Goal: Information Seeking & Learning: Understand process/instructions

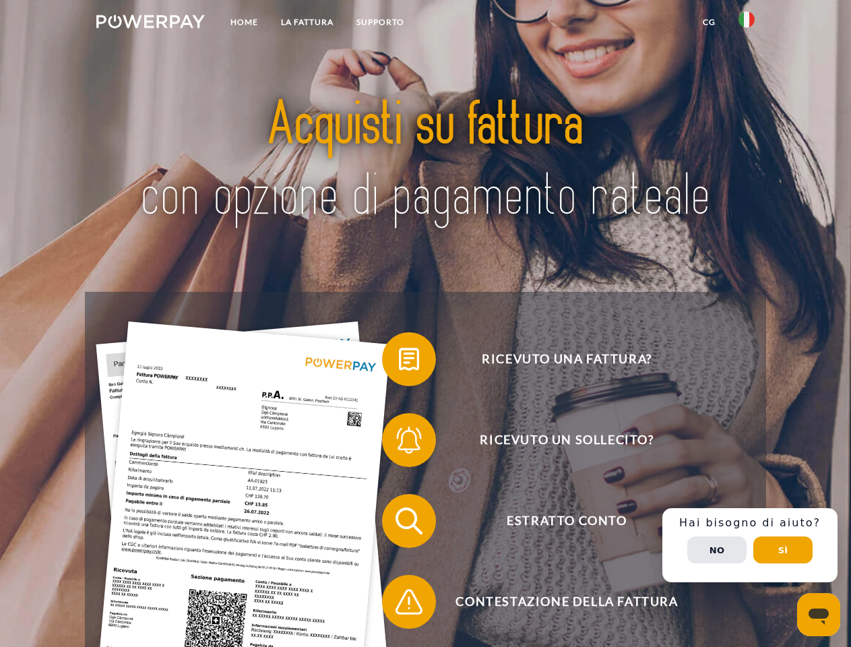
click at [150, 24] on img at bounding box center [150, 21] width 109 height 13
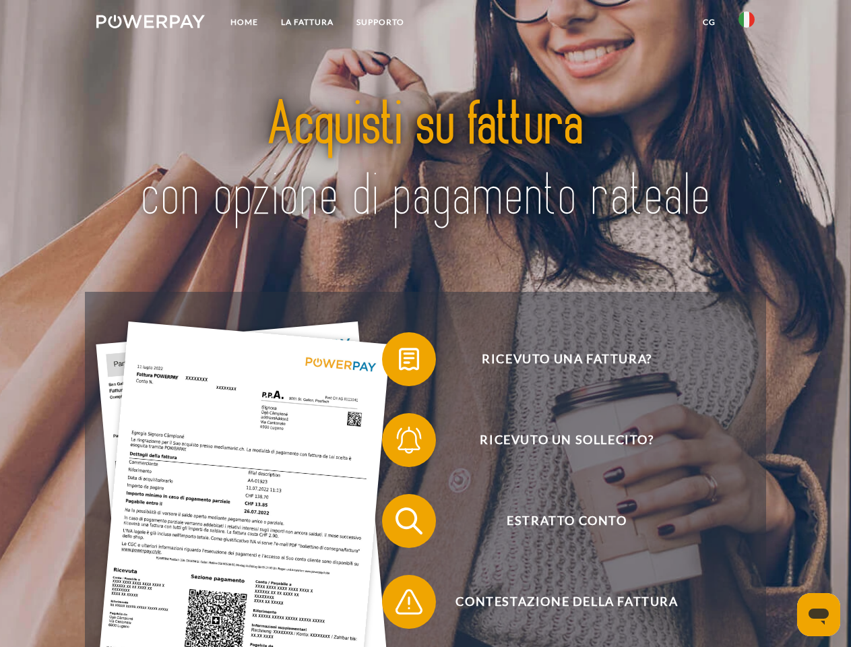
click at [747, 24] on img at bounding box center [747, 19] width 16 height 16
click at [709, 22] on link "CG" at bounding box center [710, 22] width 36 height 24
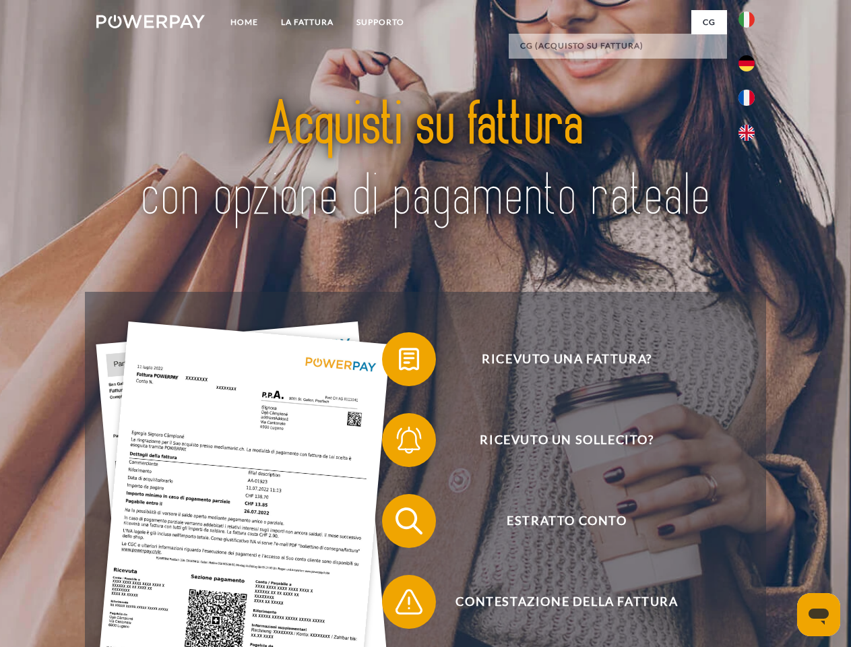
click at [399, 362] on span at bounding box center [388, 359] width 67 height 67
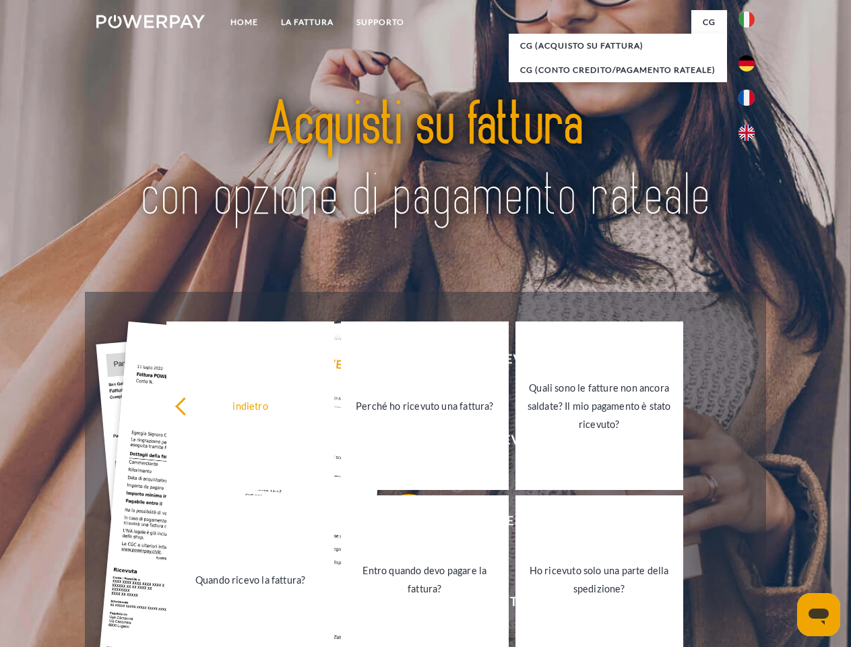
click at [399, 443] on link "Perché ho ricevuto una fattura?" at bounding box center [425, 406] width 168 height 169
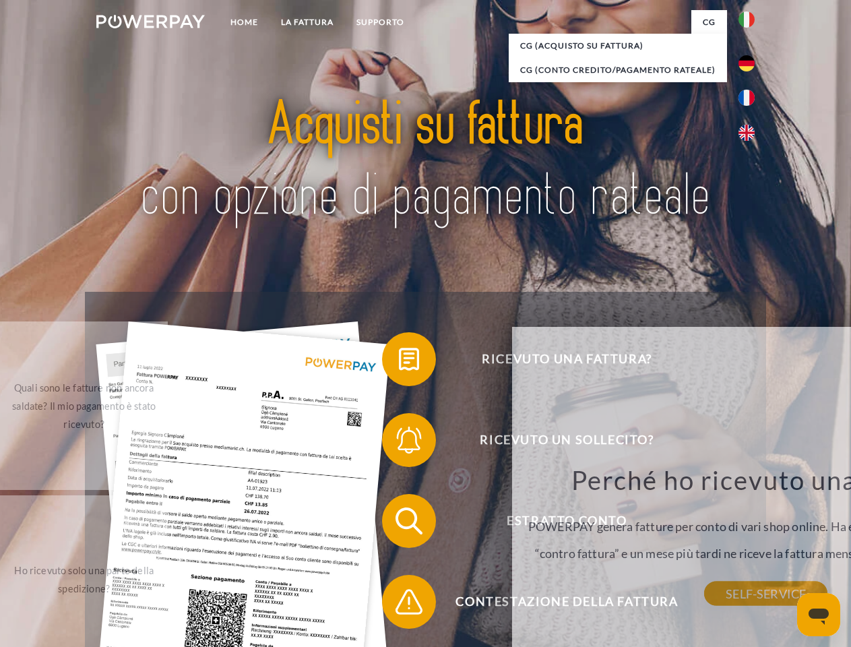
click at [520, 524] on div "Perché ho ricevuto una fattura? POWERPAY genera fatture per conto di vari shop …" at bounding box center [766, 529] width 492 height 130
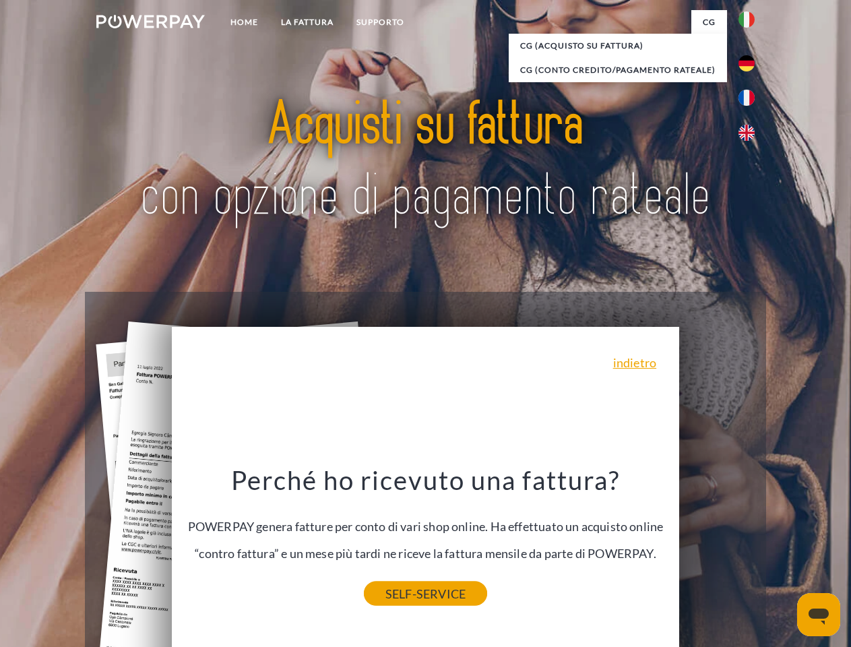
click at [399, 605] on link "SELF-SERVICE" at bounding box center [425, 594] width 123 height 24
click at [750, 545] on div "Ricevuto una fattura? Ricevuto un sollecito? Estratto conto indietro" at bounding box center [425, 561] width 681 height 539
click at [717, 548] on span "Estratto conto" at bounding box center [567, 521] width 330 height 54
click at [783, 550] on header "Home LA FATTURA [GEOGRAPHIC_DATA]" at bounding box center [425, 465] width 851 height 931
